Goal: Navigation & Orientation: Find specific page/section

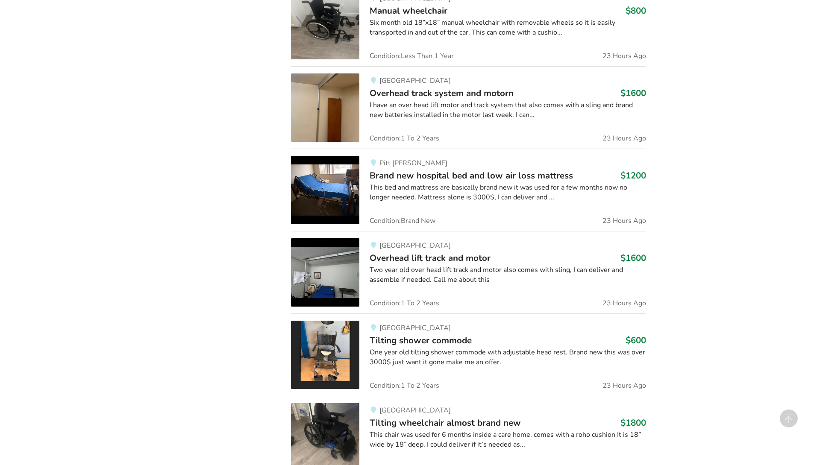
scroll to position [943, 0]
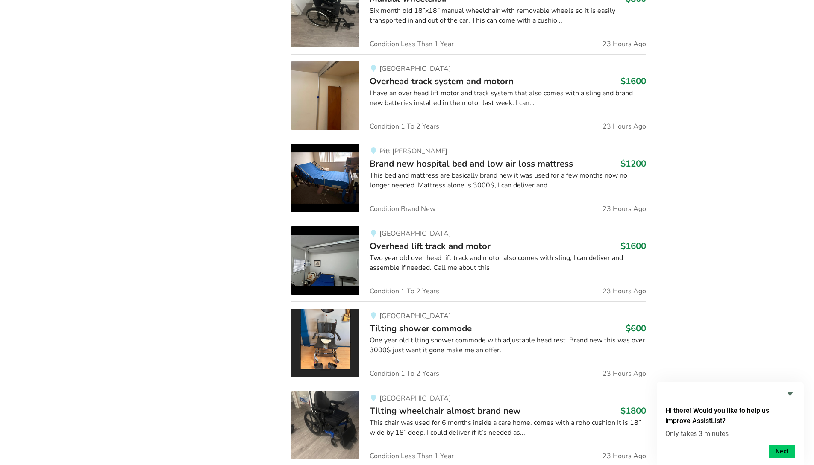
click at [319, 339] on img at bounding box center [325, 343] width 68 height 68
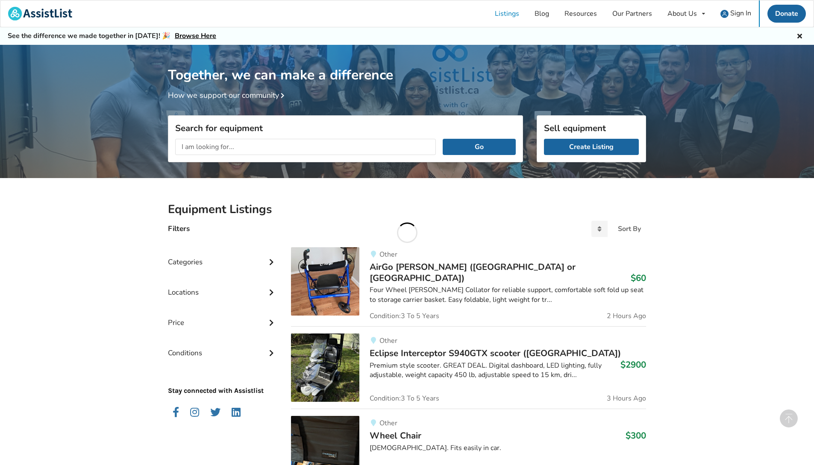
scroll to position [943, 0]
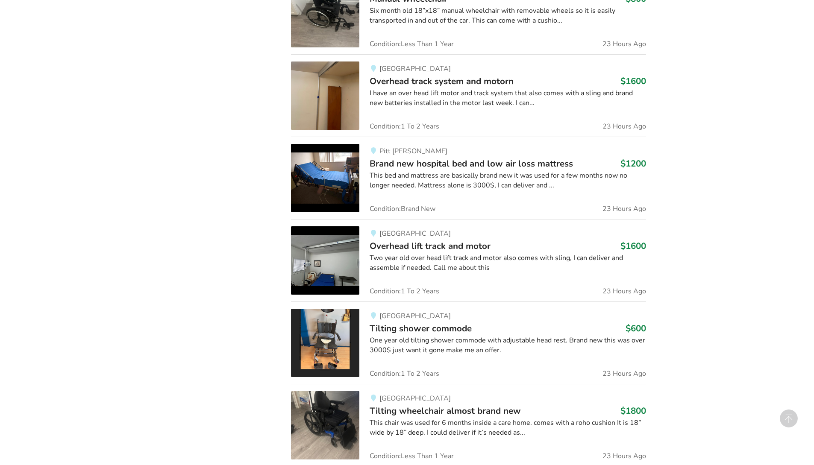
click at [333, 418] on img at bounding box center [325, 425] width 68 height 68
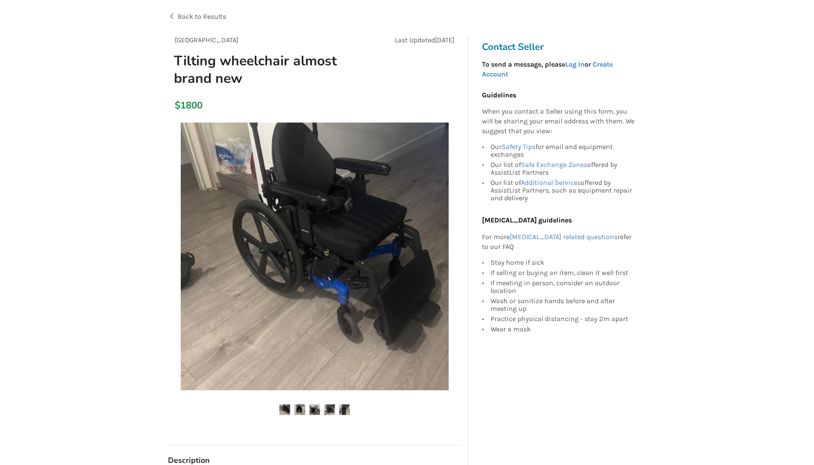
scroll to position [51, 0]
click at [285, 408] on img at bounding box center [284, 409] width 11 height 11
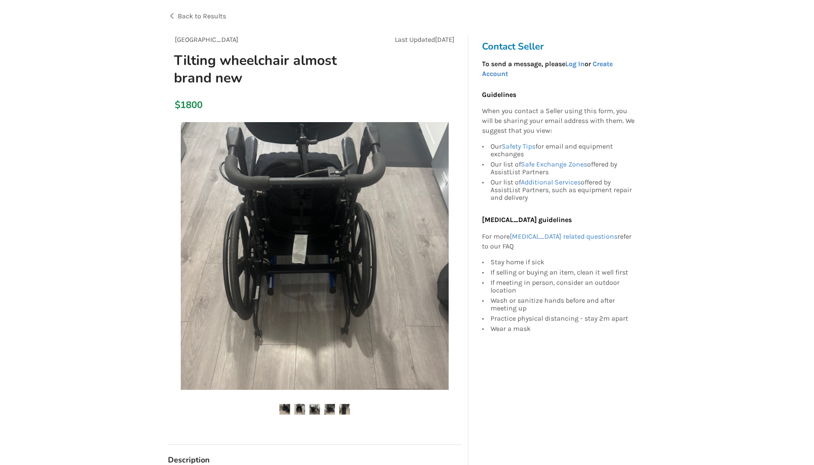
click at [300, 408] on img at bounding box center [299, 409] width 11 height 11
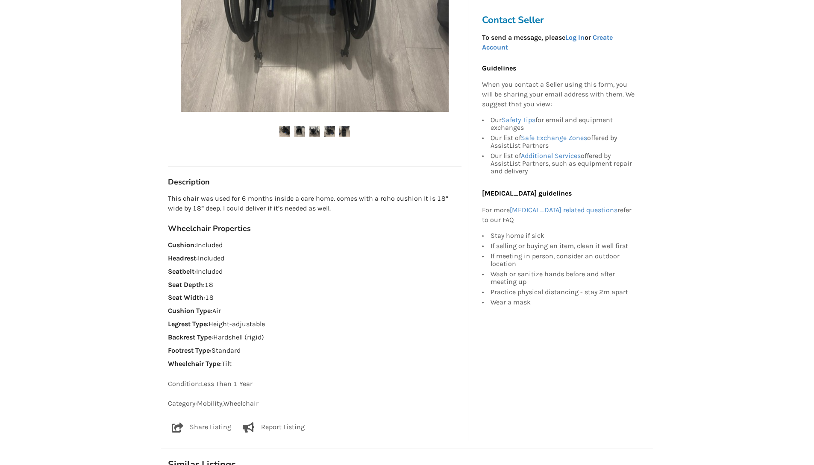
scroll to position [0, 0]
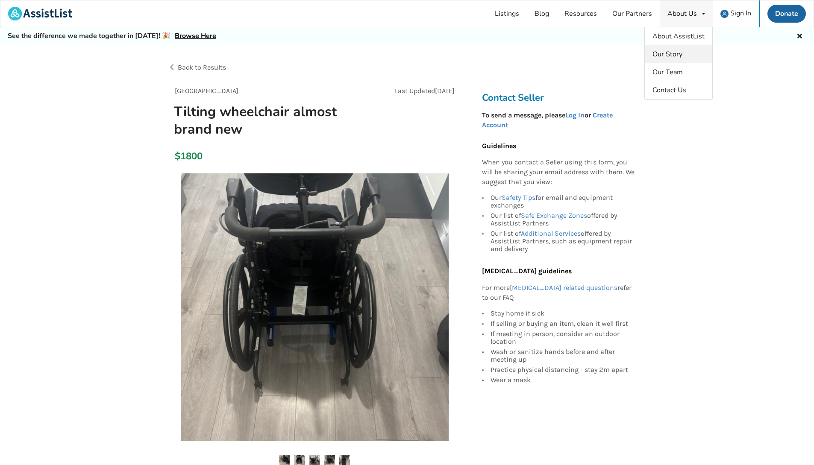
click at [669, 54] on span "Our Story" at bounding box center [667, 54] width 30 height 9
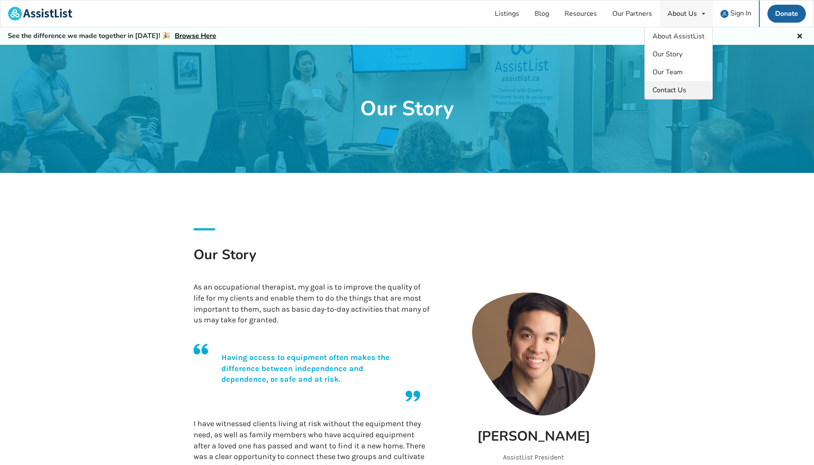
click at [678, 92] on span "Contact Us" at bounding box center [669, 89] width 34 height 9
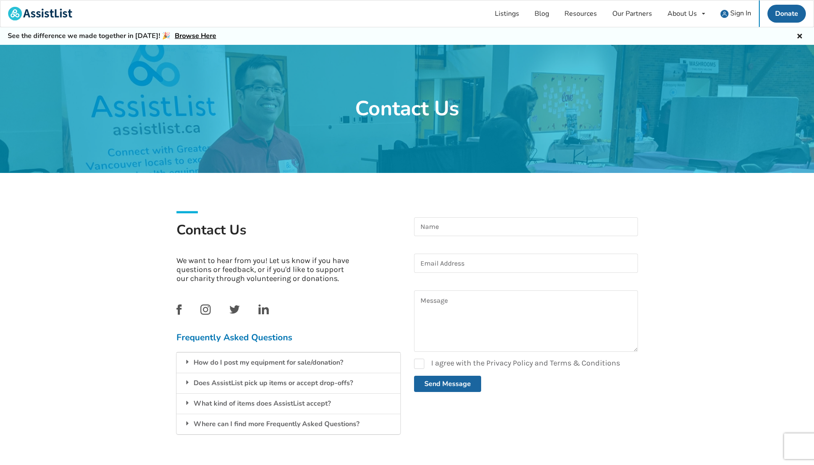
click at [800, 36] on icon at bounding box center [799, 35] width 8 height 7
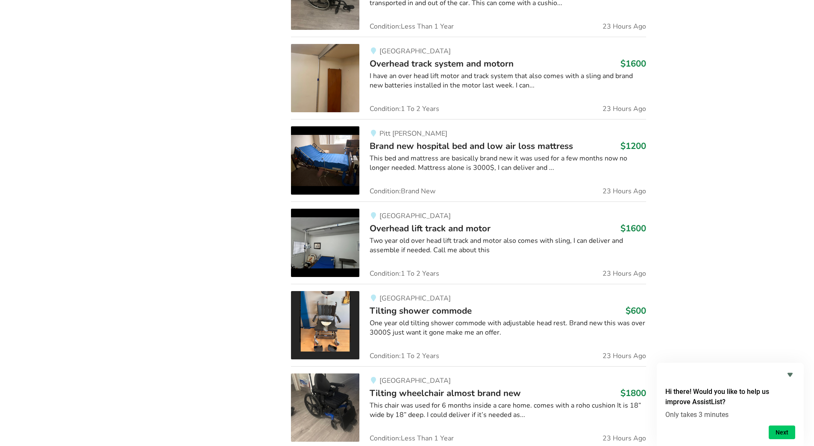
scroll to position [686, 0]
